Goal: Task Accomplishment & Management: Complete application form

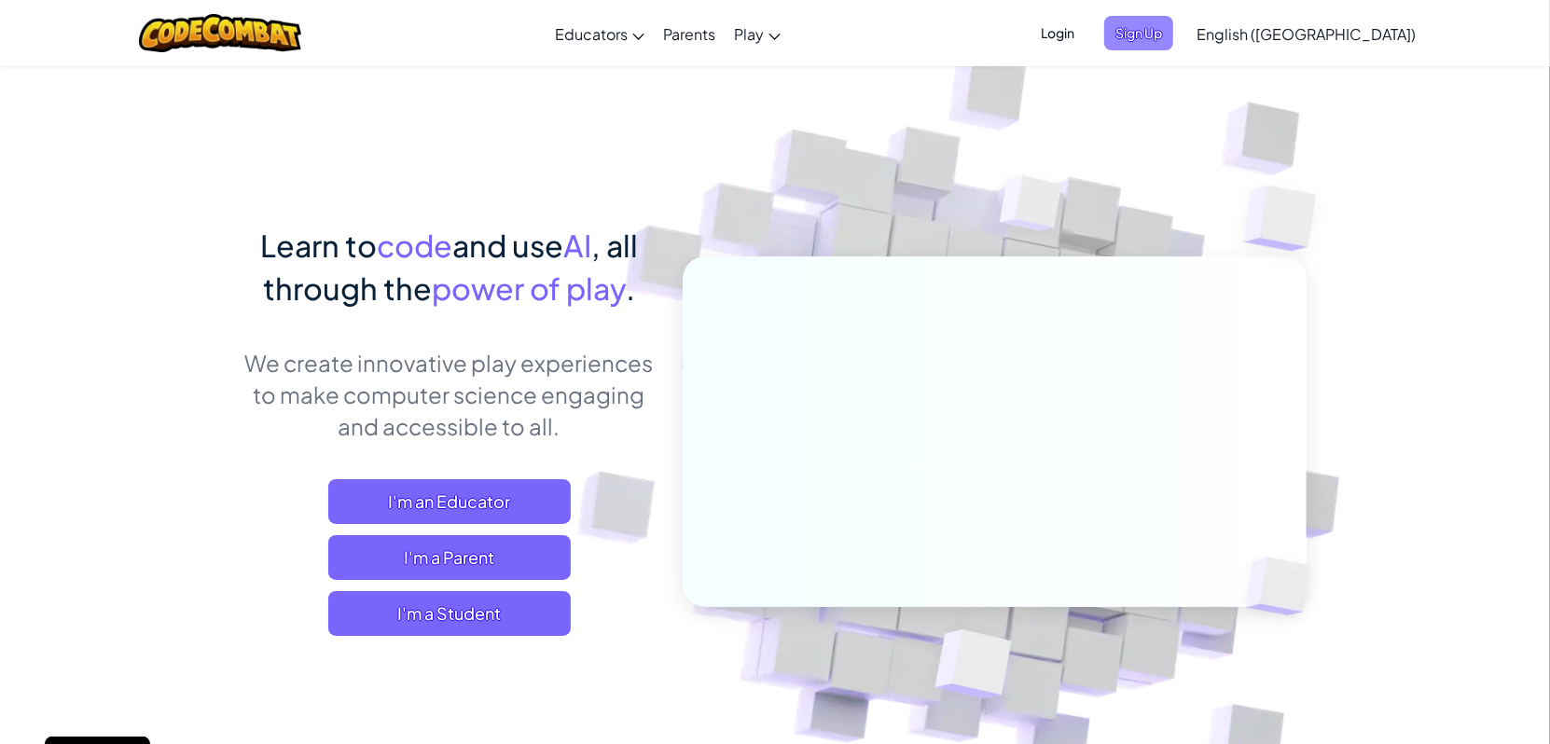
click at [1173, 31] on span "Sign Up" at bounding box center [1138, 33] width 69 height 35
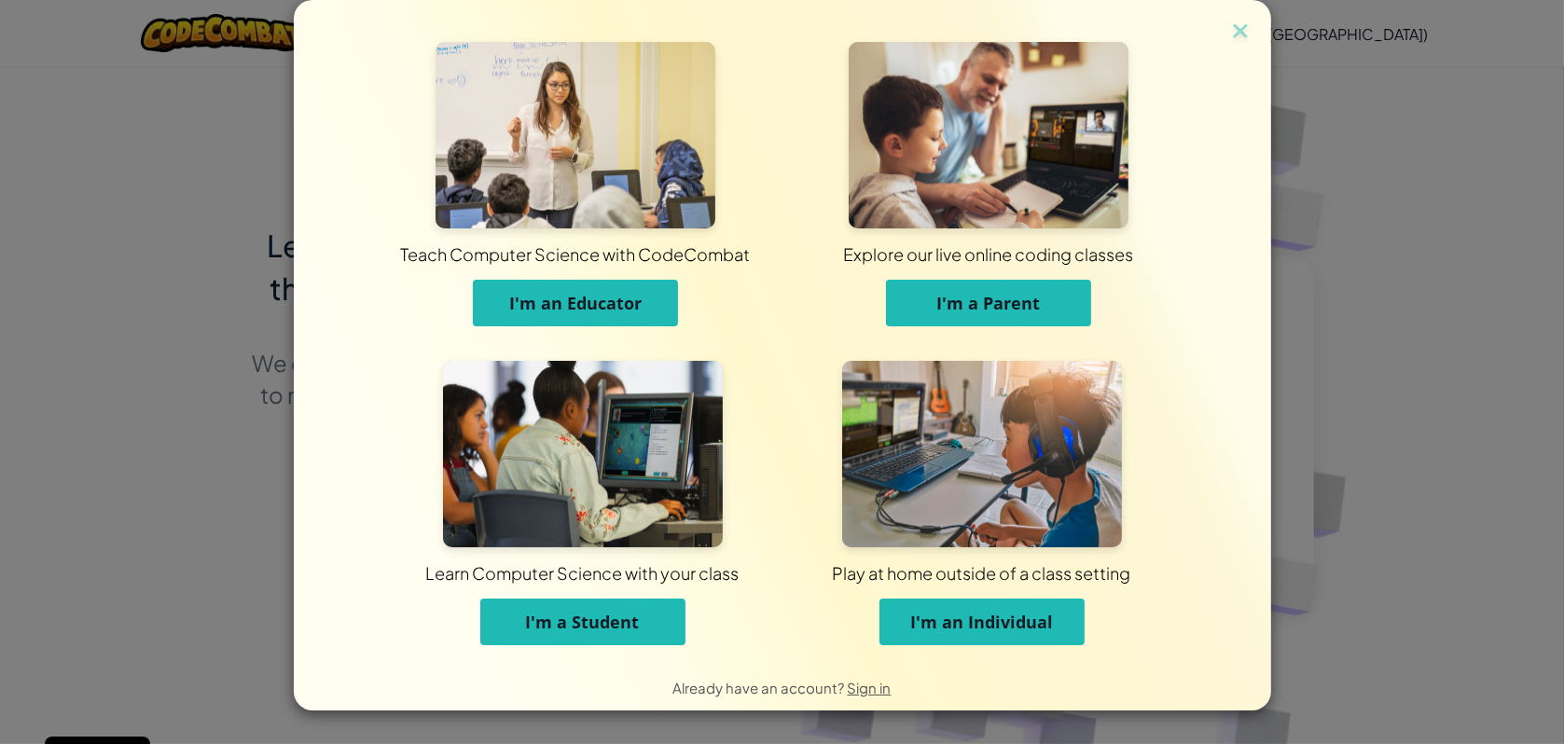
click at [638, 633] on button "I'm a Student" at bounding box center [582, 622] width 205 height 47
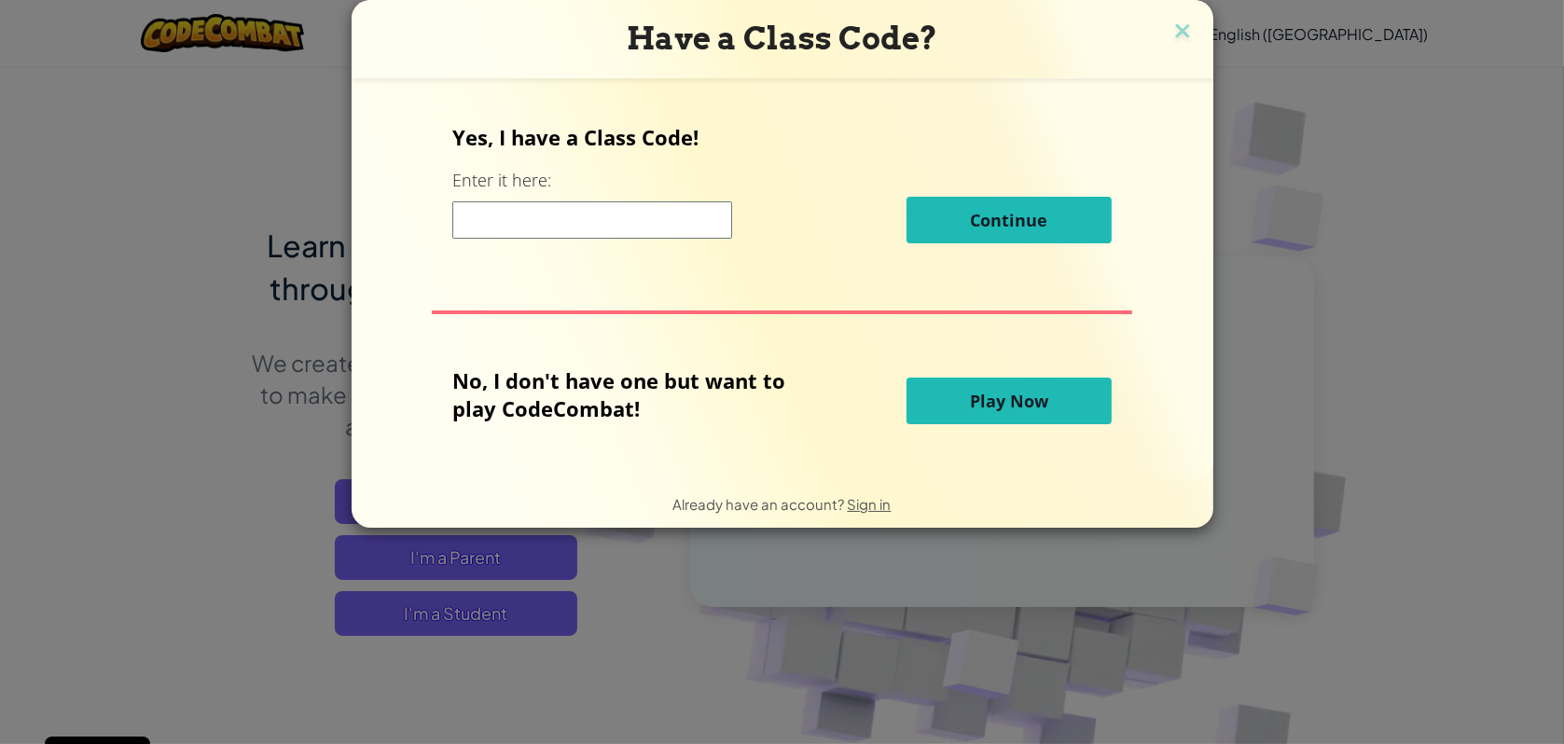
click at [664, 215] on input at bounding box center [592, 219] width 280 height 37
type input "BiteTurnHome"
